Goal: Check status: Check status

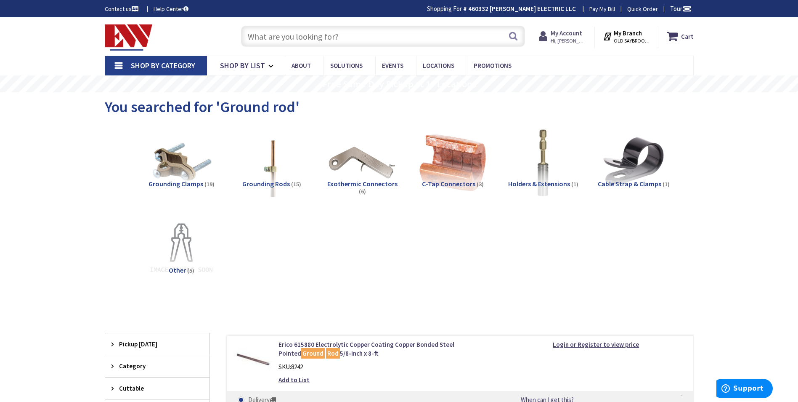
click at [579, 35] on strong "My Account" at bounding box center [567, 33] width 32 height 8
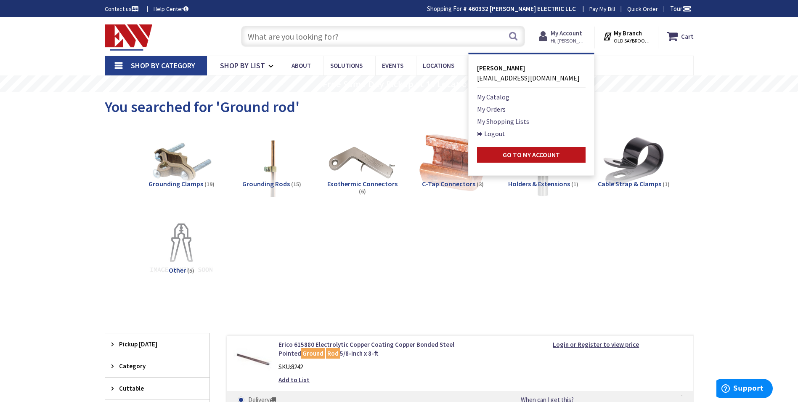
click at [574, 35] on strong "My Account" at bounding box center [567, 33] width 32 height 8
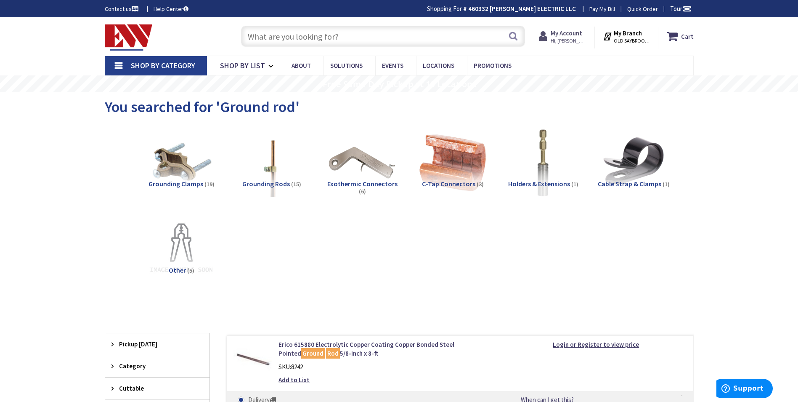
click at [564, 32] on strong "My Account" at bounding box center [567, 33] width 32 height 8
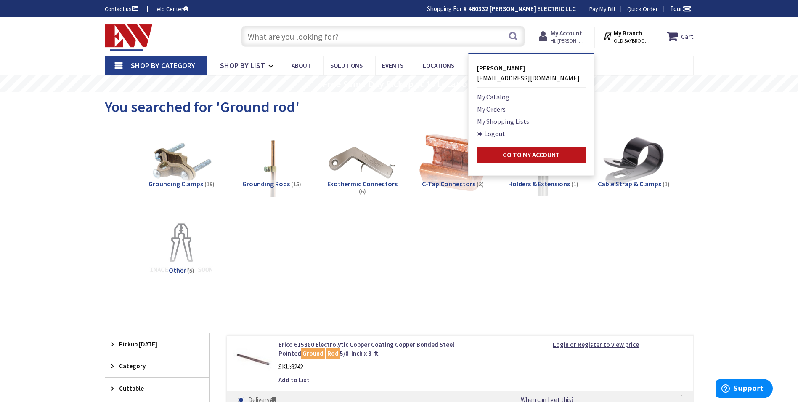
click at [576, 34] on strong "My Account" at bounding box center [567, 33] width 32 height 8
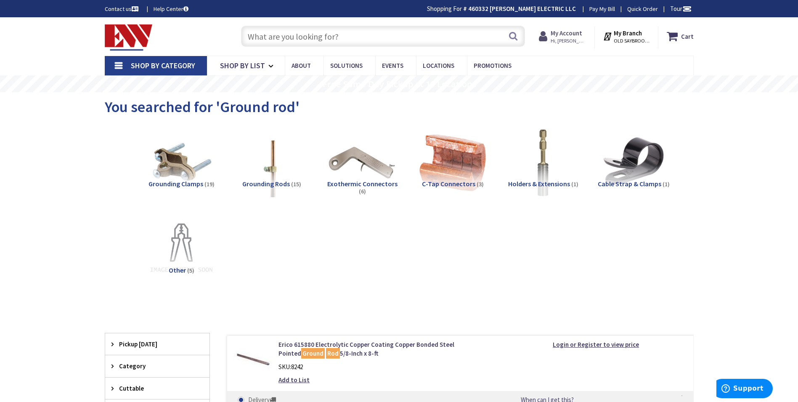
click at [569, 35] on strong "My Account" at bounding box center [567, 33] width 32 height 8
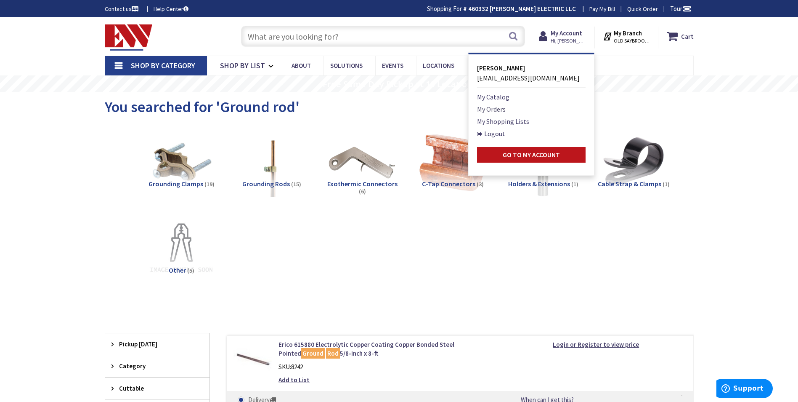
click at [493, 109] on link "My Orders" at bounding box center [491, 109] width 29 height 10
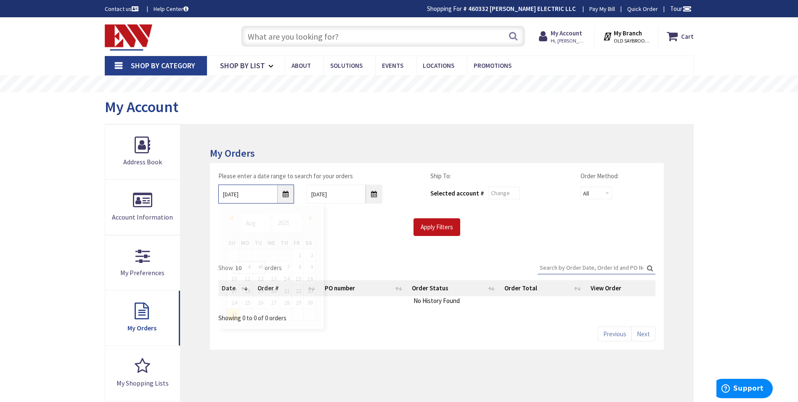
click at [283, 200] on input "8/31/2025" at bounding box center [256, 193] width 76 height 19
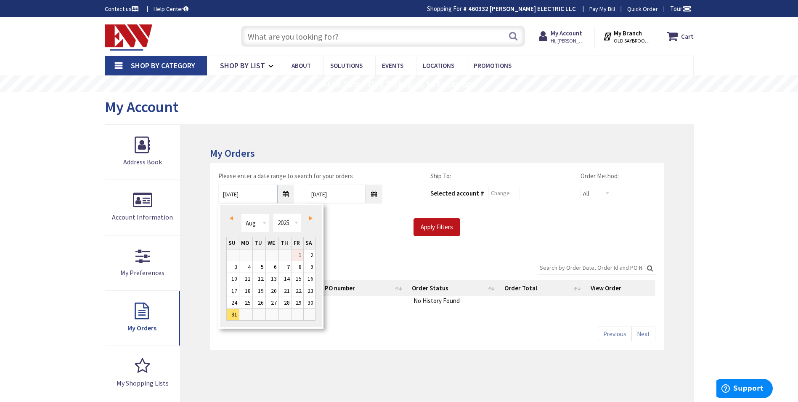
click at [302, 257] on link "1" at bounding box center [297, 254] width 11 height 11
type input "08/01/2025"
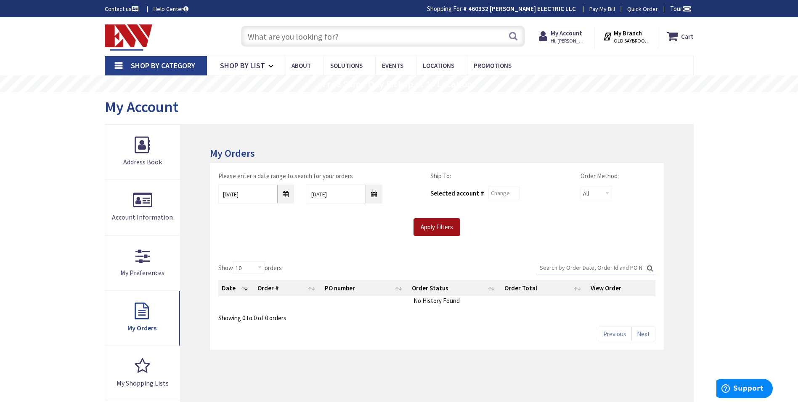
click at [438, 229] on input "Apply Filters" at bounding box center [437, 227] width 47 height 18
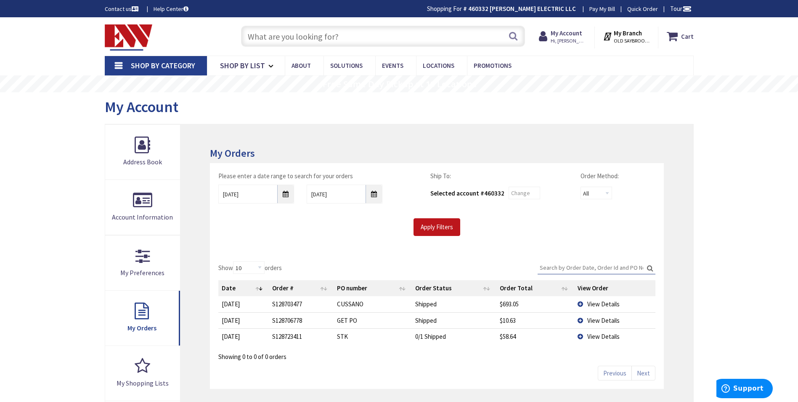
click at [593, 304] on span "View Details" at bounding box center [604, 304] width 32 height 8
click at [587, 303] on td "View Details" at bounding box center [614, 304] width 81 height 16
click at [583, 304] on td "View Details" at bounding box center [614, 304] width 81 height 16
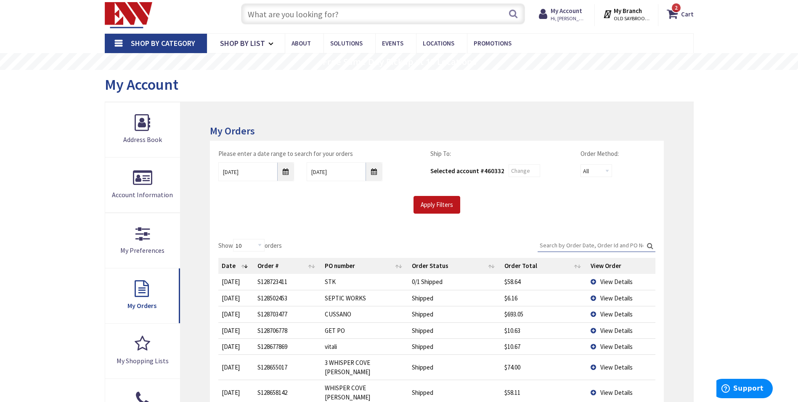
scroll to position [42, 0]
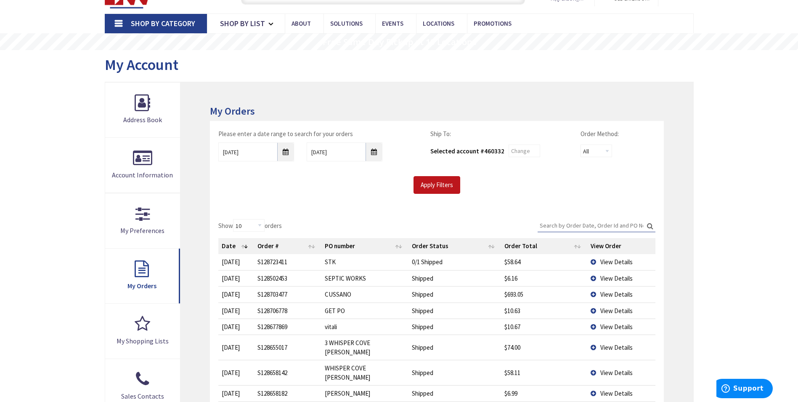
click at [596, 295] on td "View Details" at bounding box center [622, 294] width 68 height 16
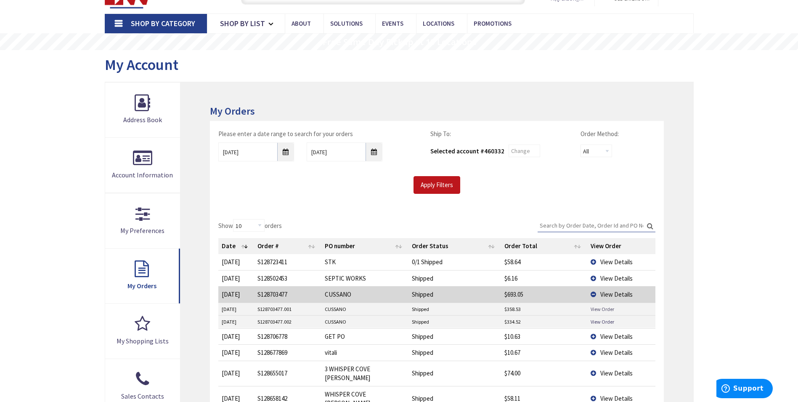
click at [597, 311] on link "View Order" at bounding box center [603, 308] width 24 height 7
click at [599, 324] on link "View Order" at bounding box center [603, 321] width 24 height 7
click at [596, 335] on td "View Details" at bounding box center [622, 336] width 68 height 16
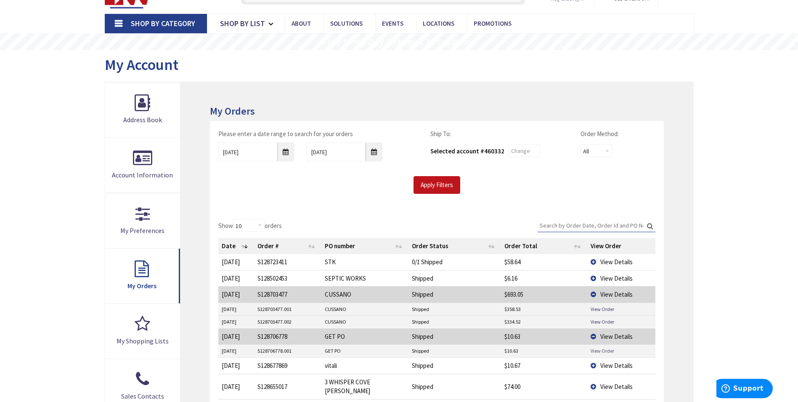
click at [595, 350] on link "View Order" at bounding box center [603, 350] width 24 height 7
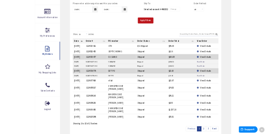
scroll to position [168, 0]
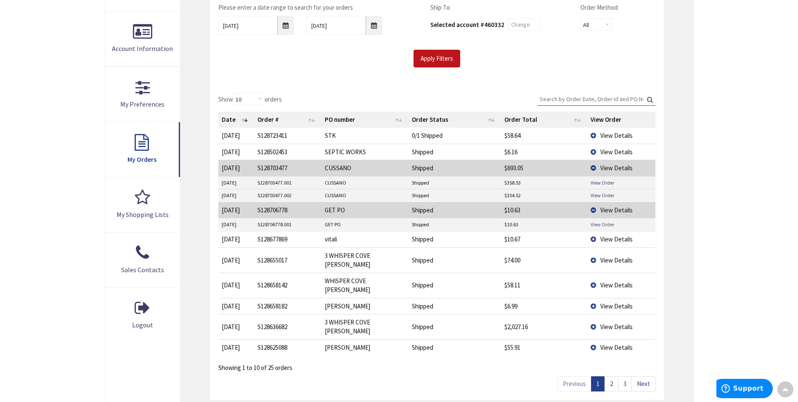
click at [595, 225] on link "View Order" at bounding box center [603, 224] width 24 height 7
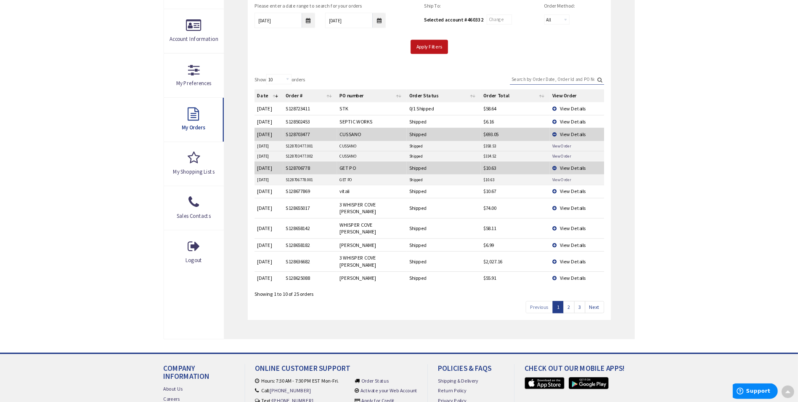
scroll to position [0, 0]
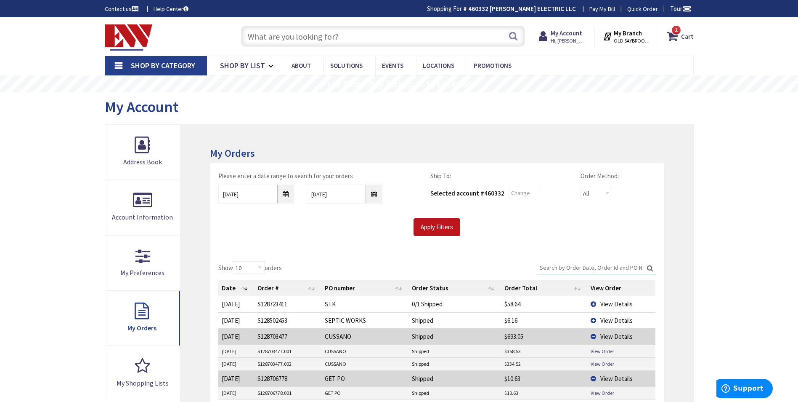
click at [398, 37] on input "text" at bounding box center [383, 36] width 284 height 21
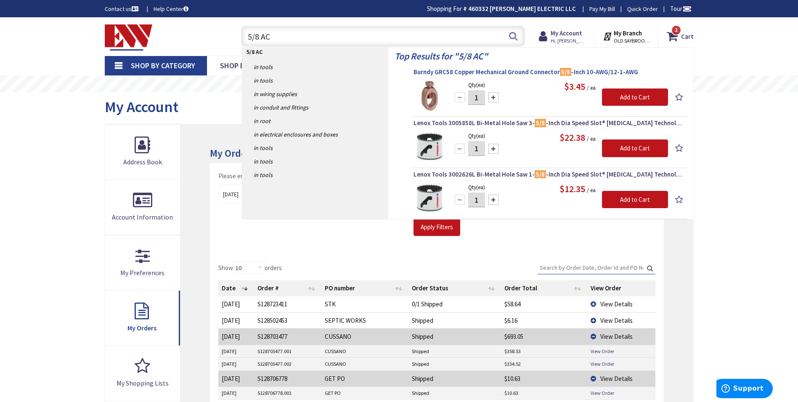
type input "5/8 AC"
click at [442, 72] on span "Burndy GRC58 Copper Mechanical Ground Connector 5/8 -Inch 10-AWG/12-1-AWG" at bounding box center [549, 72] width 271 height 8
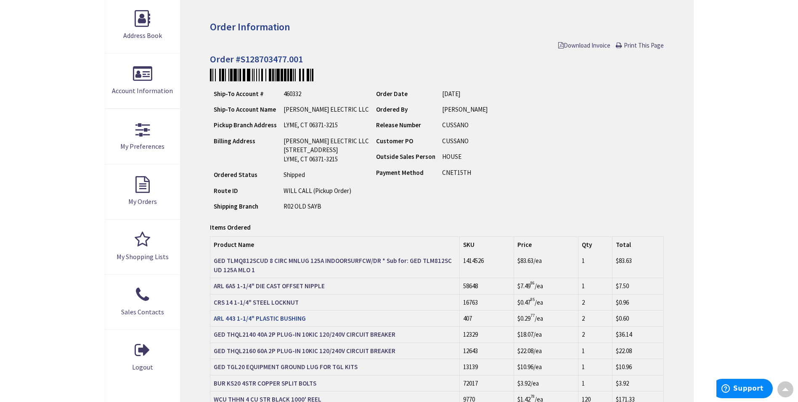
scroll to position [168, 0]
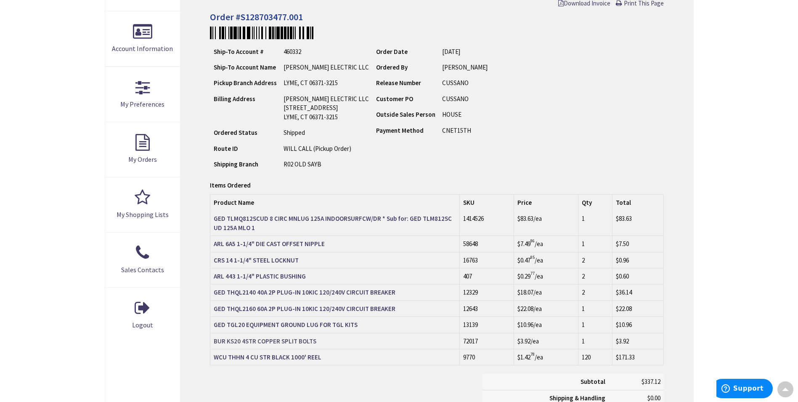
click at [238, 343] on strong "BUR KS20 4STR COPPER SPLIT BOLTS" at bounding box center [265, 341] width 103 height 8
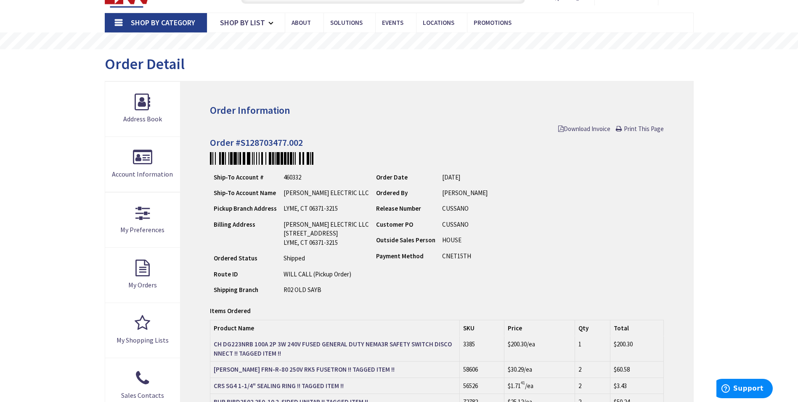
scroll to position [84, 0]
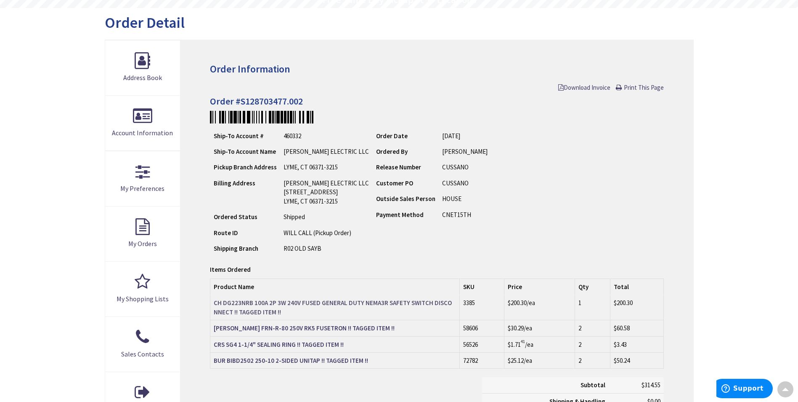
click at [361, 305] on strong "CH DG223NRB 100A 2P 3W 240V FUSED GENERAL DUTY NEMA3R SAFETY SWITCH DISCONNECT …" at bounding box center [333, 306] width 238 height 17
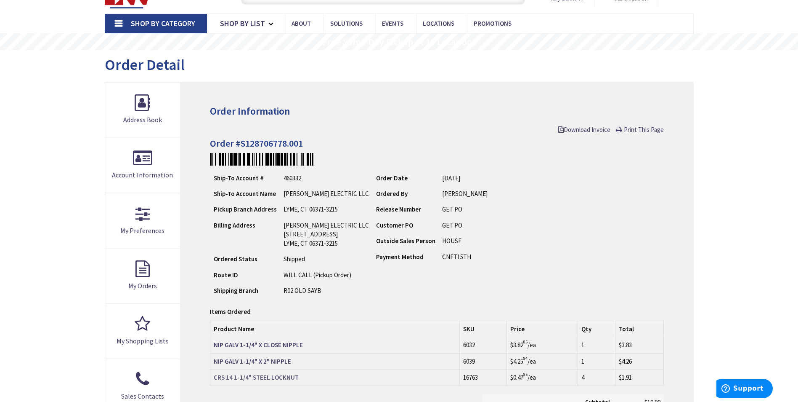
click at [253, 377] on strong "CRS 14 1-1/4" STEEL LOCKNUT" at bounding box center [256, 377] width 85 height 8
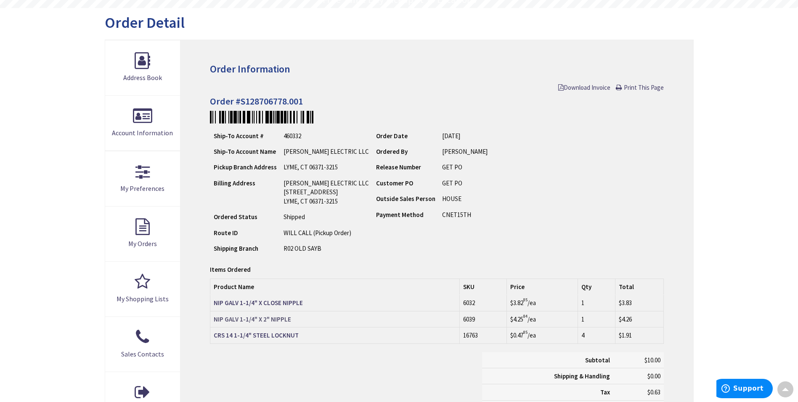
click at [266, 319] on strong "NIP GALV 1-1/4" X 2" NIPPLE" at bounding box center [252, 319] width 77 height 8
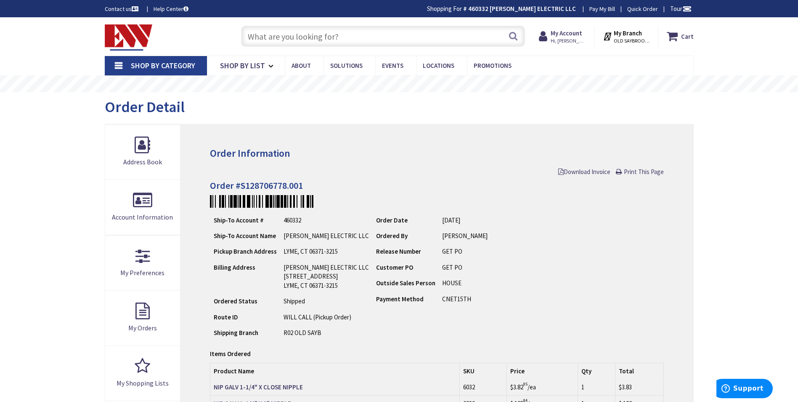
click at [334, 37] on input "text" at bounding box center [383, 36] width 284 height 21
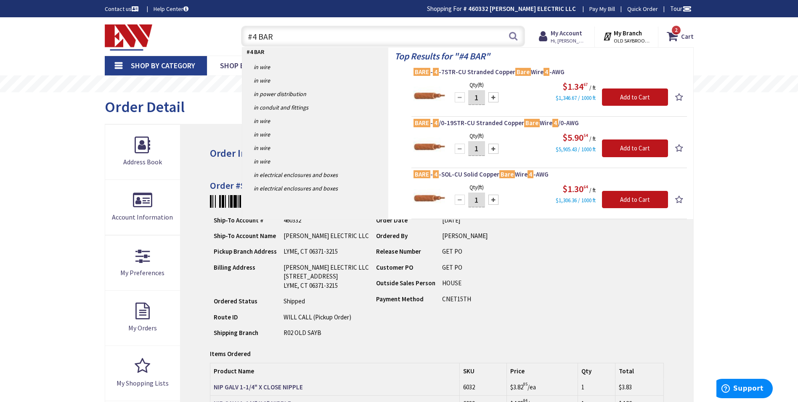
type input "#4 BAR"
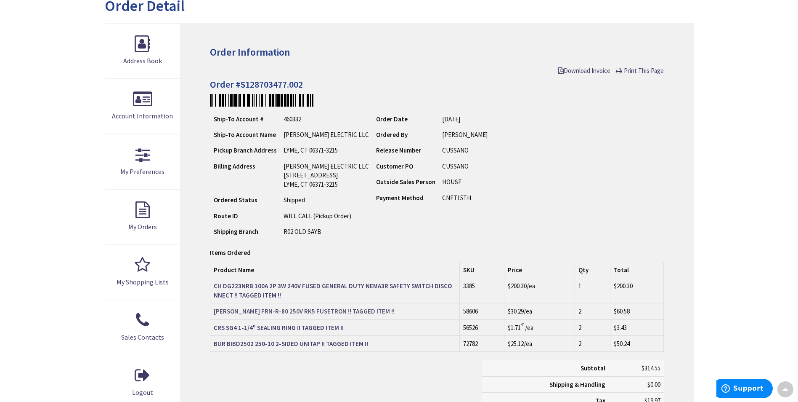
click at [340, 311] on strong "BUSS FRN-R-80 250V RK5 FUSETRON !! TAGGED ITEM !!" at bounding box center [304, 311] width 181 height 8
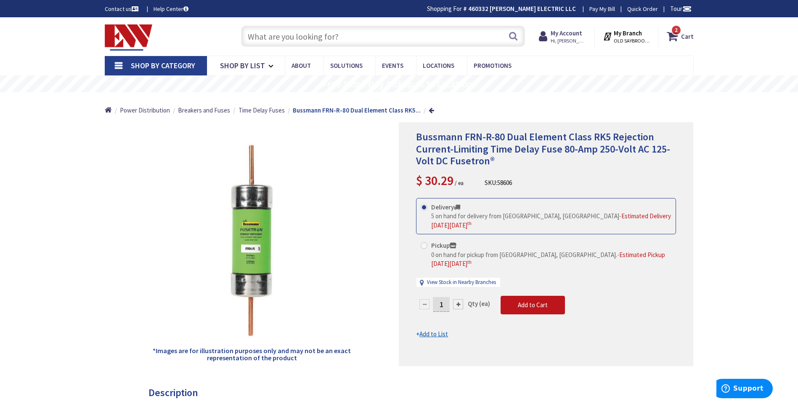
click at [289, 35] on input "text" at bounding box center [383, 36] width 284 height 21
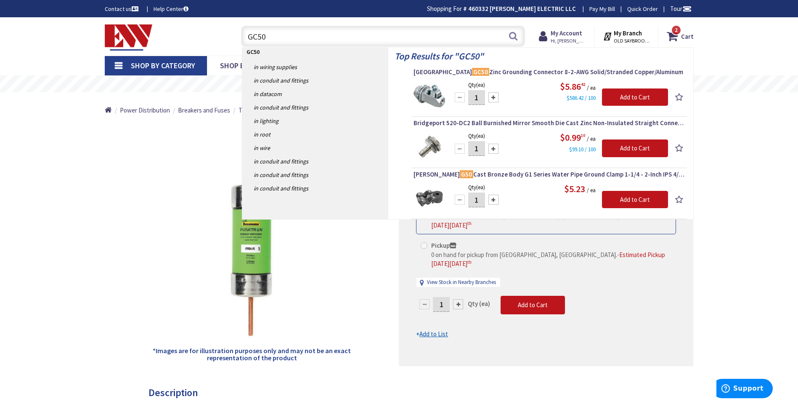
type input "GC50"
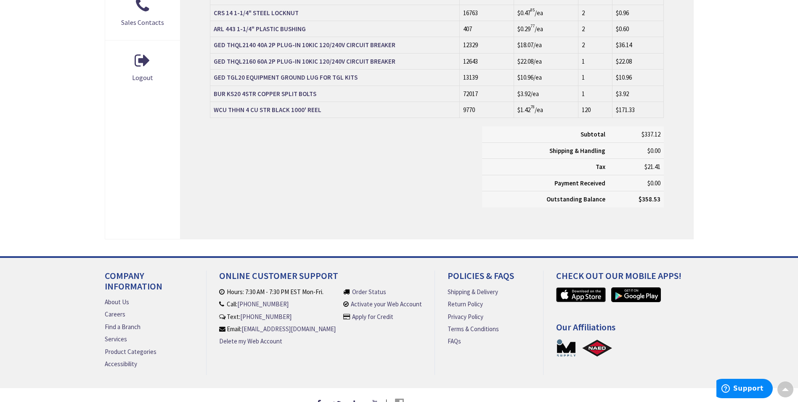
scroll to position [435, 0]
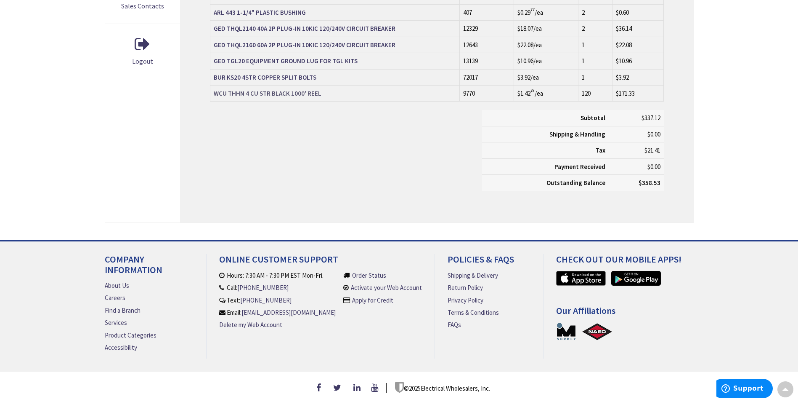
click at [303, 89] on strong "WCU THHN 4 CU STR BLACK 1000' REEL" at bounding box center [268, 93] width 108 height 8
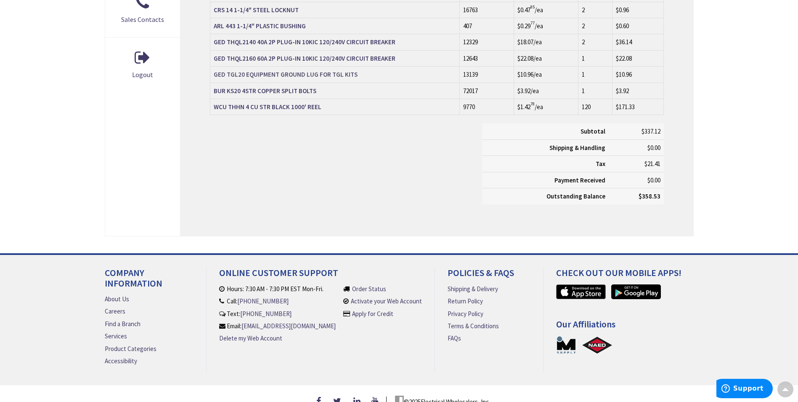
click at [337, 75] on strong "GED TGL20 EQUIPMENT GROUND LUG FOR TGL KITS" at bounding box center [286, 74] width 144 height 8
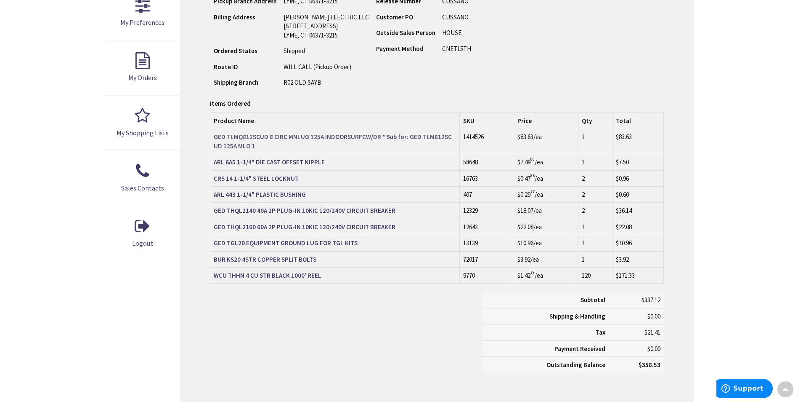
click at [351, 138] on strong "GED TLMQ812SCUD 8 CIRC MNLUG 125A INDOORSURFCW/DR * Sub for: GED TLM812SCUD 125…" at bounding box center [333, 141] width 238 height 17
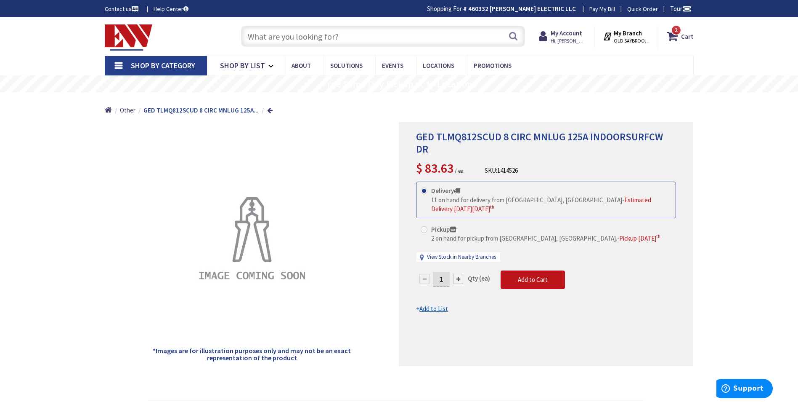
click at [286, 36] on input "text" at bounding box center [383, 36] width 284 height 21
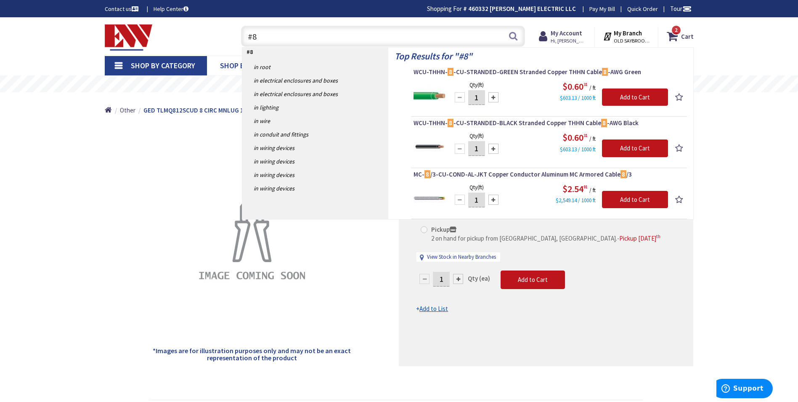
type input "#8"
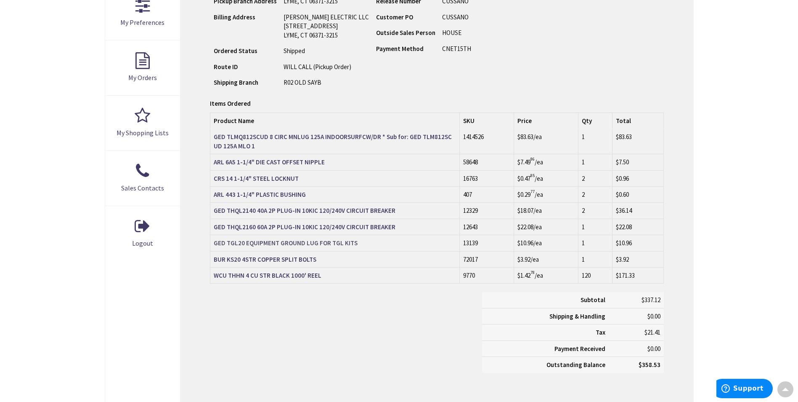
click at [331, 242] on strong "GED TGL20 EQUIPMENT GROUND LUG FOR TGL KITS" at bounding box center [286, 243] width 144 height 8
click at [255, 228] on strong "GED THQL2160 60A 2P PLUG-IN 10KIC 120/240V CIRCUIT BREAKER" at bounding box center [305, 227] width 182 height 8
click at [286, 210] on strong "GED THQL2140 40A 2P PLUG-IN 10KIC 120/240V CIRCUIT BREAKER" at bounding box center [305, 210] width 182 height 8
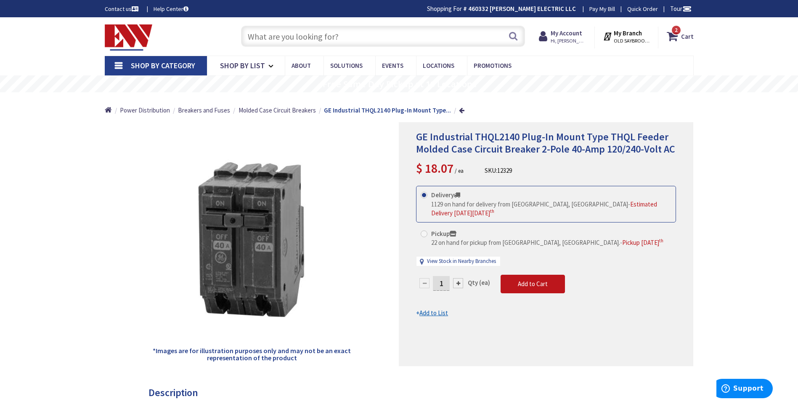
click at [292, 55] on div "Skip to Content Toggle Nav Search 2 2 2 items Cart My Cart" at bounding box center [399, 36] width 631 height 38
click at [293, 40] on input "text" at bounding box center [383, 36] width 284 height 21
